Goal: Answer question/provide support

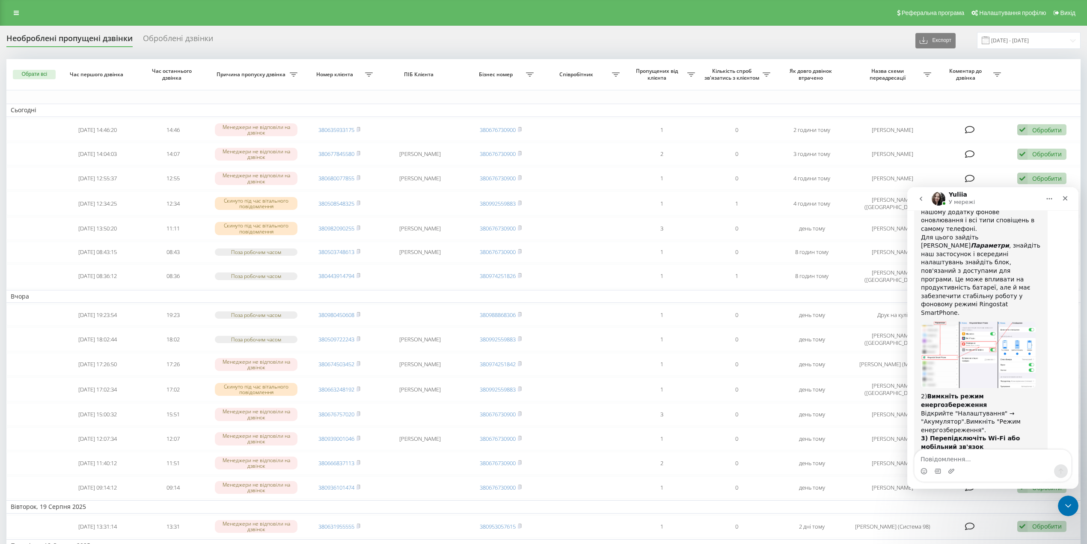
scroll to position [1396, 0]
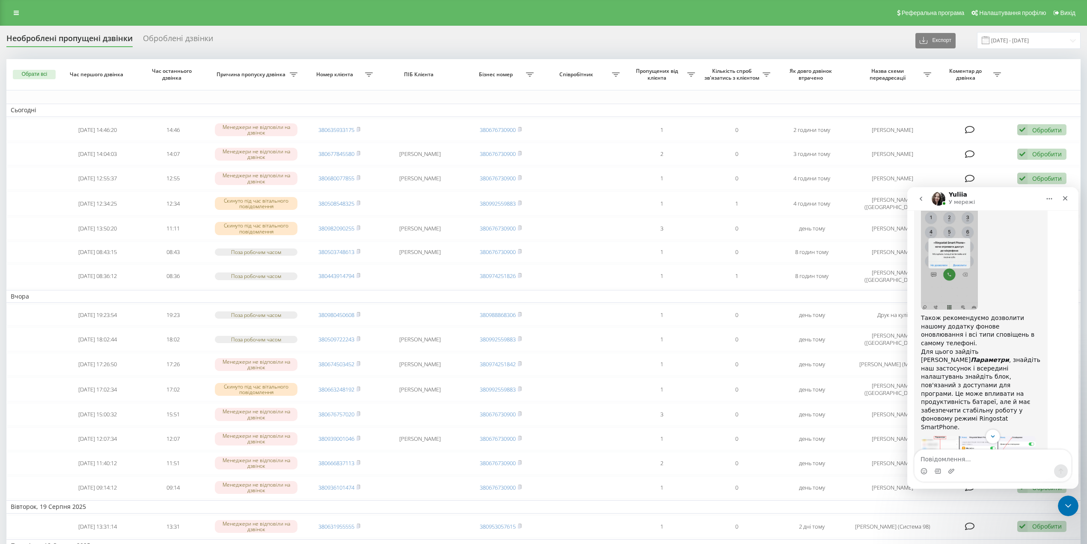
click at [993, 436] on img "Yuliia каже…" at bounding box center [978, 469] width 115 height 67
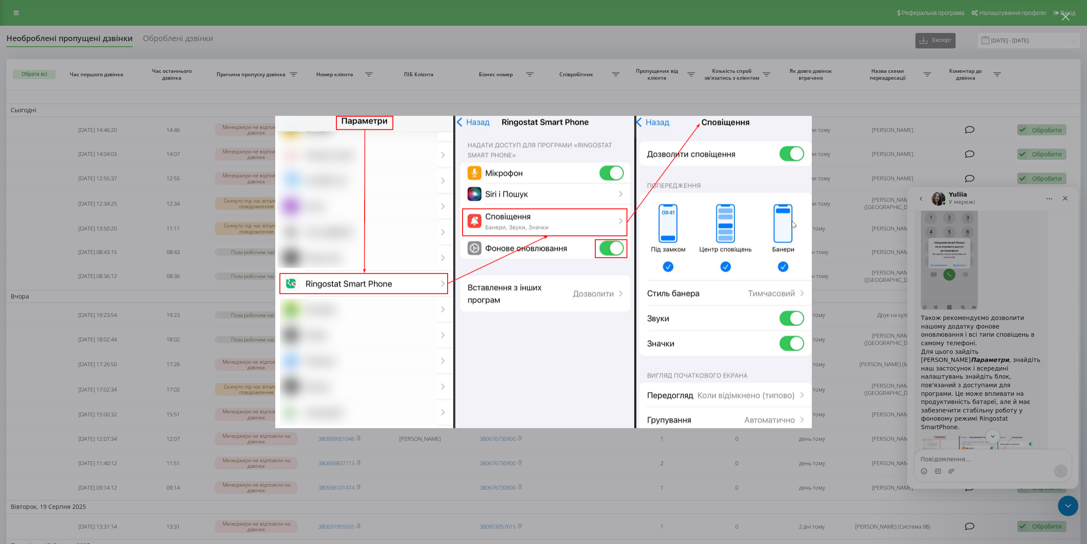
scroll to position [0, 0]
click at [994, 360] on div "Месенджер Intercom" at bounding box center [543, 272] width 1087 height 544
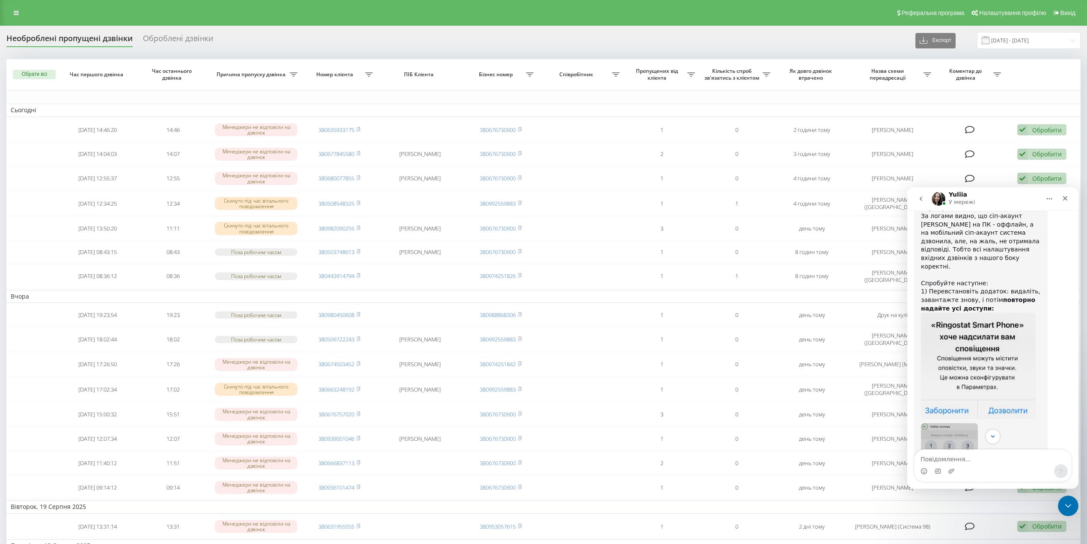
scroll to position [1339, 0]
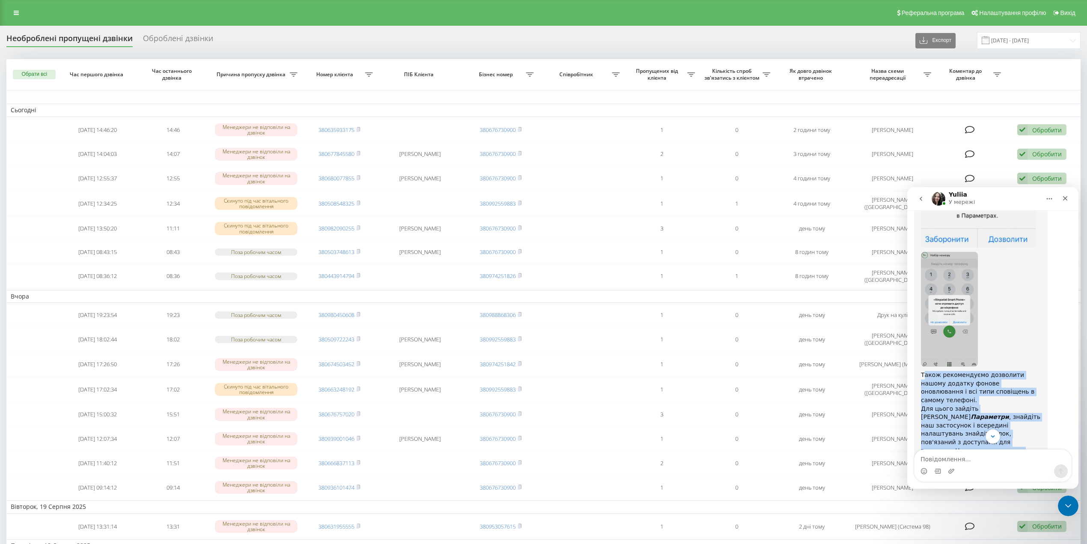
drag, startPoint x: 923, startPoint y: 297, endPoint x: 1002, endPoint y: 383, distance: 116.6
click at [1002, 383] on div "Вітаю. Дякую за очікування. Перевірила логи дзвінків. За логами видно, що сіп-а…" at bounding box center [981, 368] width 120 height 707
drag, startPoint x: 969, startPoint y: 327, endPoint x: 941, endPoint y: 299, distance: 39.6
click at [941, 371] on div "Також рекомендуємо дозволити нашому додатку фонове оновлювання і всі типи спові…" at bounding box center [981, 387] width 120 height 33
drag, startPoint x: 920, startPoint y: 299, endPoint x: 1022, endPoint y: 378, distance: 129.1
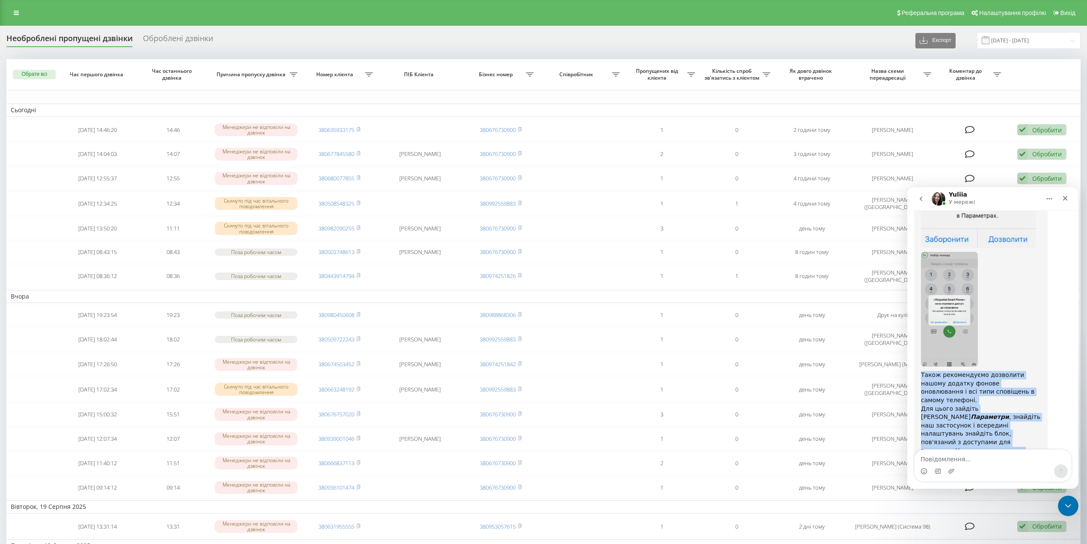
click at [1022, 378] on div "Вітаю. Дякую за очікування. Перевірила логи дзвінків. За логами видно, що сіп-а…" at bounding box center [981, 368] width 134 height 717
copy div "Також рекомендуємо дозволити нашому додатку фонове оновлювання і всі типи спові…"
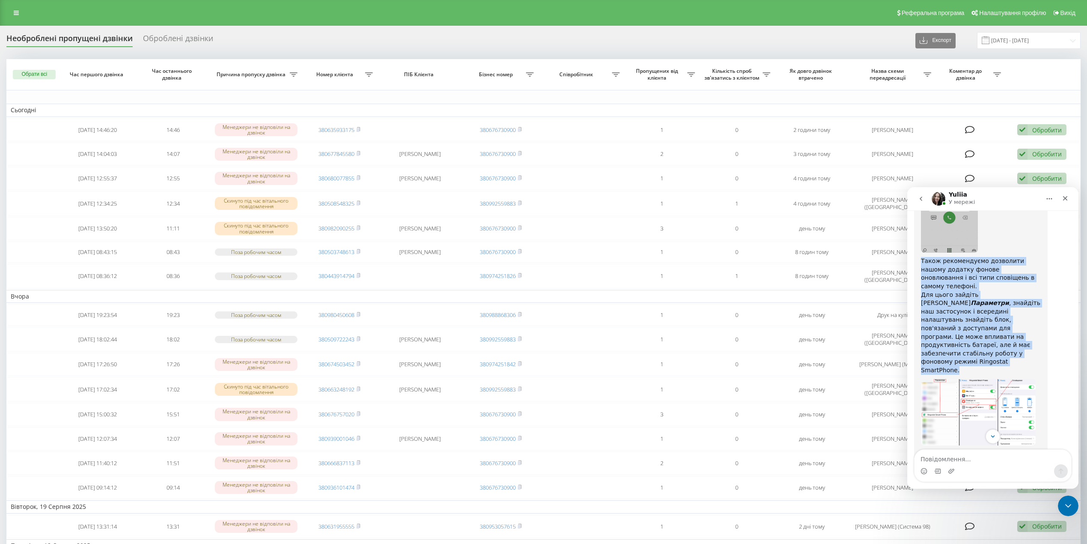
scroll to position [1510, 0]
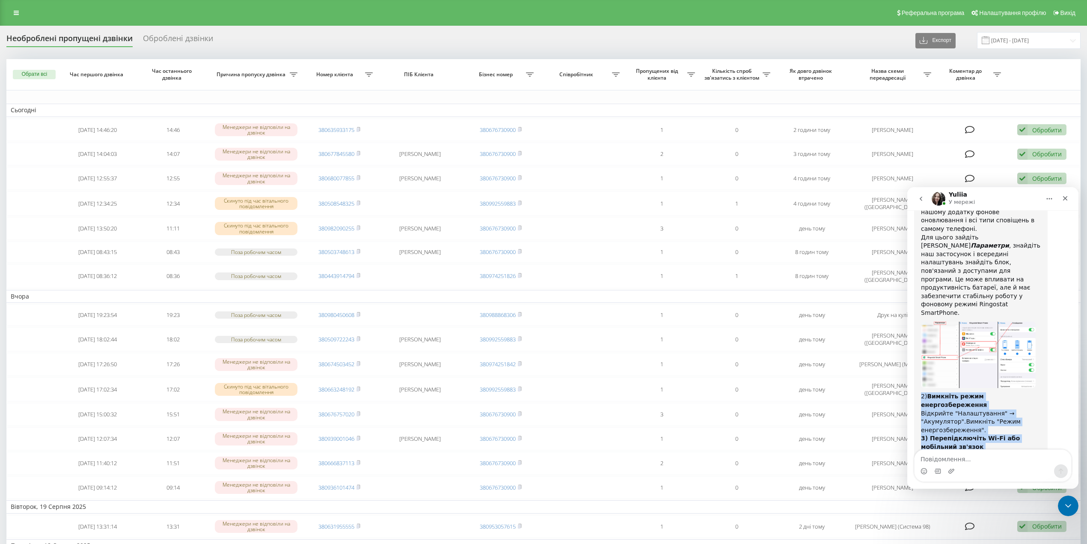
drag, startPoint x: 920, startPoint y: 287, endPoint x: 1024, endPoint y: 427, distance: 174.6
click at [1027, 429] on div "Вітаю. Дякую за очікування. Перевірила логи дзвінків. За логами видно, що сіп-а…" at bounding box center [981, 197] width 134 height 717
copy div "2) Вимкніть режим енергозбереження Відкрийте "Налаштування" → "Акумулятор".Вимк…"
click at [973, 465] on div "Месенджер Intercom" at bounding box center [993, 471] width 157 height 14
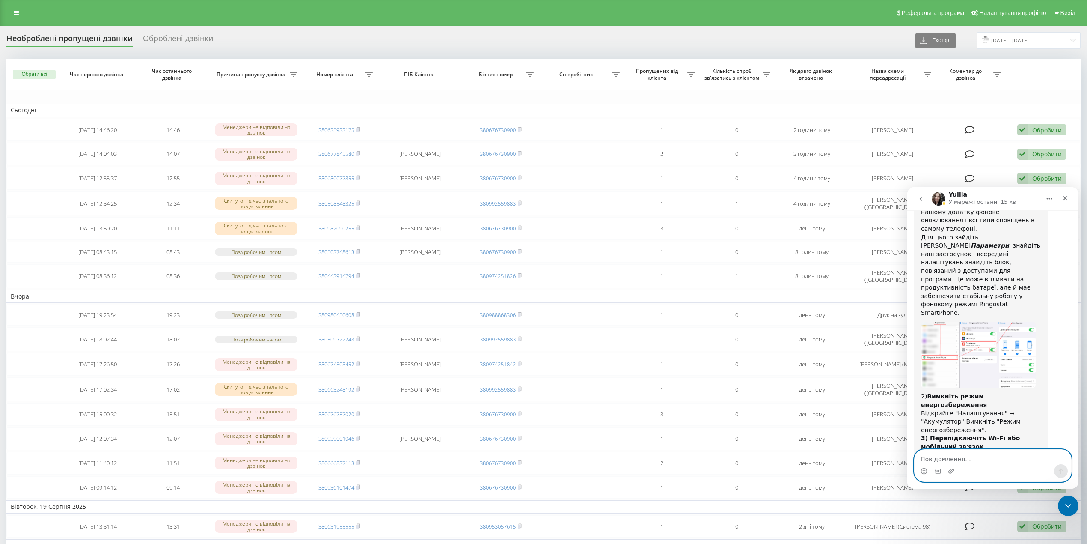
click at [975, 459] on textarea "Повідомлення..." at bounding box center [993, 456] width 157 height 15
type textarea "дякую, будем перевіряти"
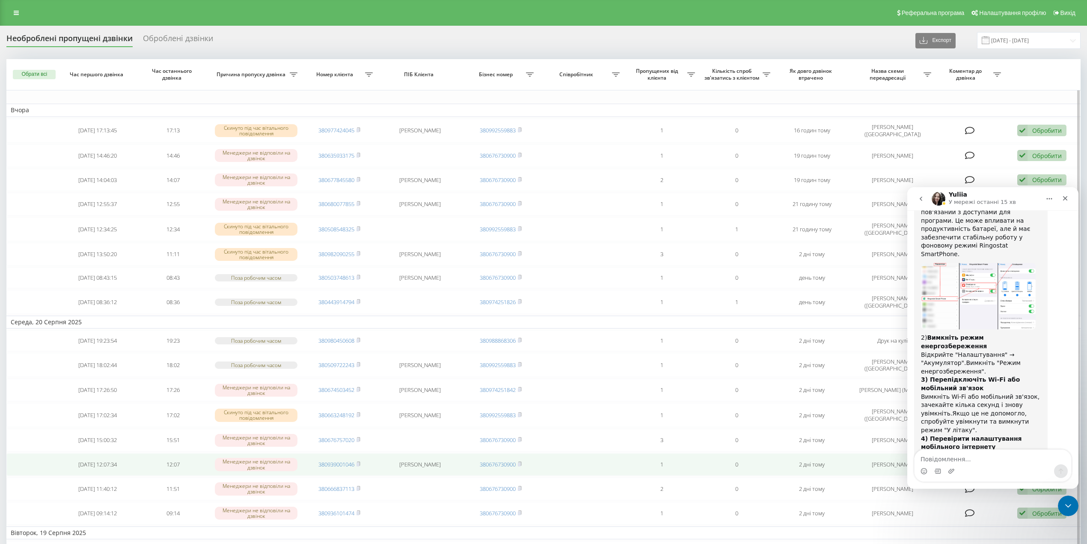
scroll to position [1569, 0]
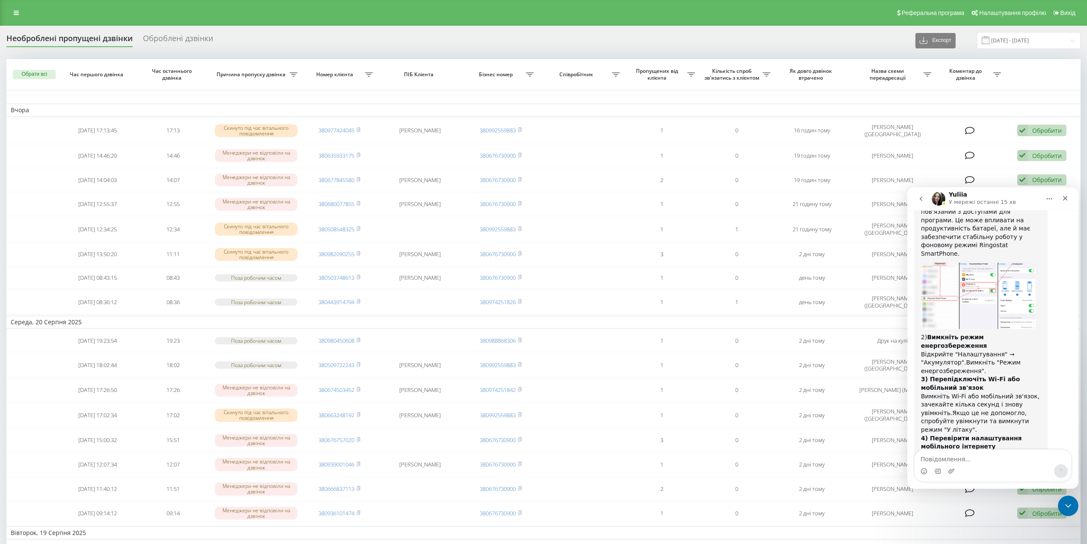
click at [966, 453] on textarea "Повідомлення..." at bounding box center [993, 456] width 157 height 15
type textarea "поки ні,дякую"
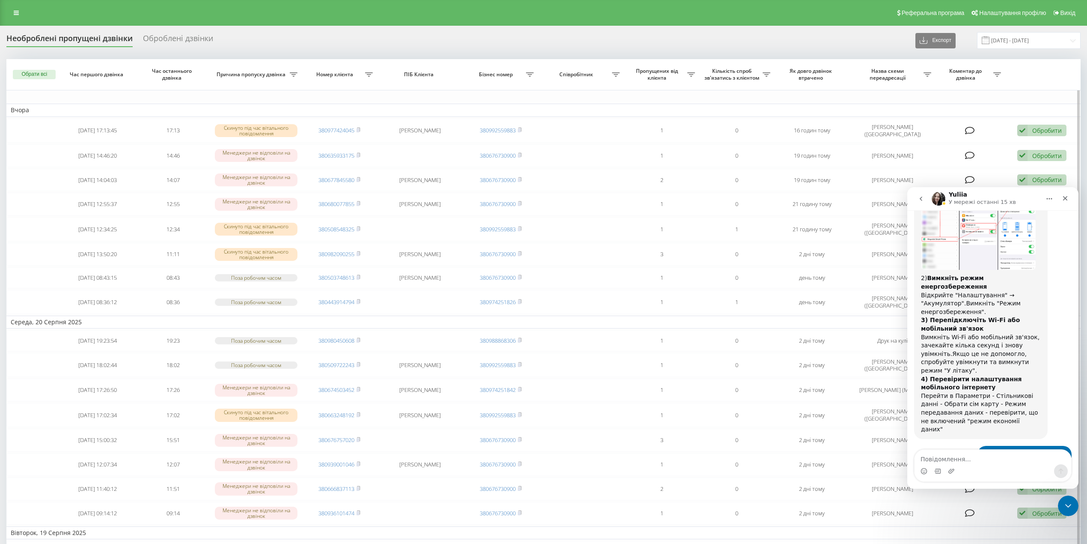
scroll to position [1646, 0]
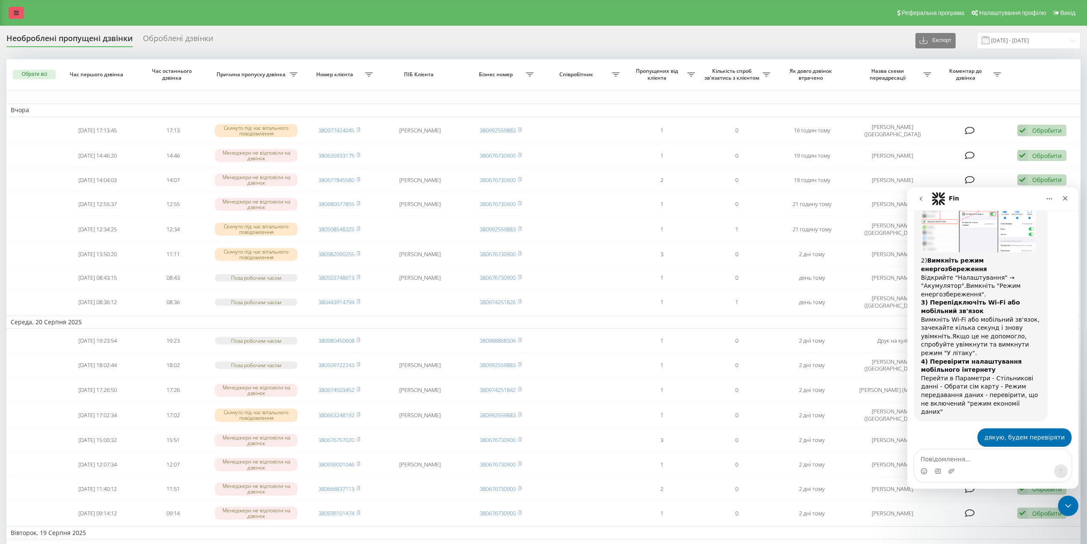
click at [20, 7] on link at bounding box center [16, 13] width 15 height 12
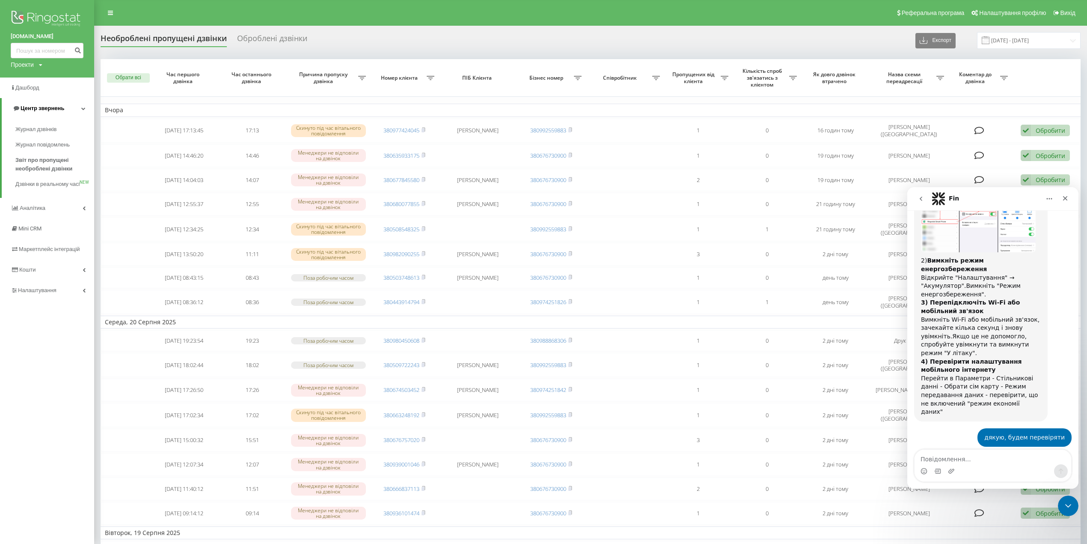
click at [40, 101] on link "Центр звернень" at bounding box center [48, 108] width 92 height 21
click at [41, 106] on span "Центр звернень" at bounding box center [41, 108] width 44 height 6
click at [42, 128] on span "Журнал дзвінків" at bounding box center [37, 129] width 45 height 9
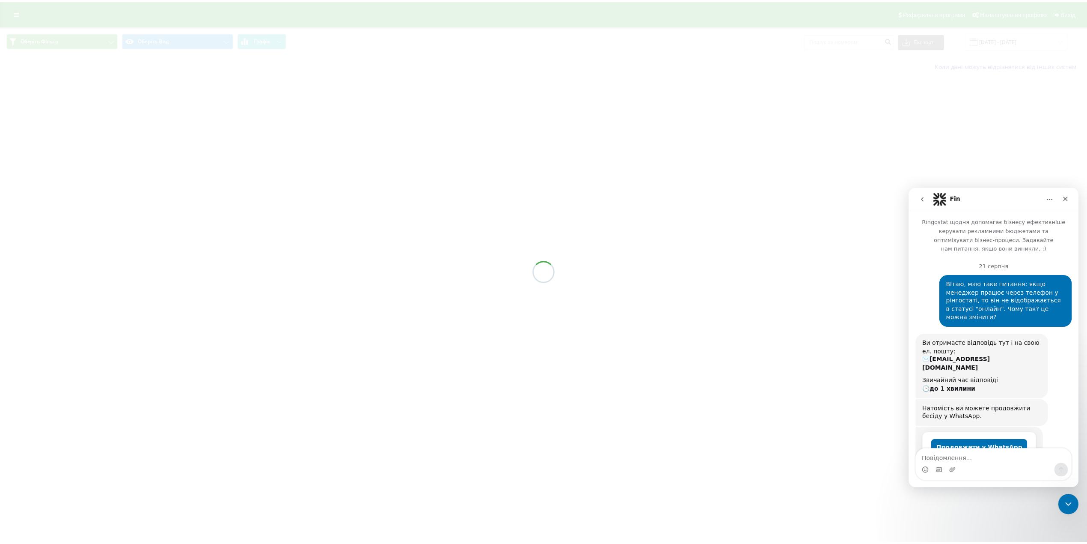
scroll to position [1646, 0]
